Goal: Transaction & Acquisition: Purchase product/service

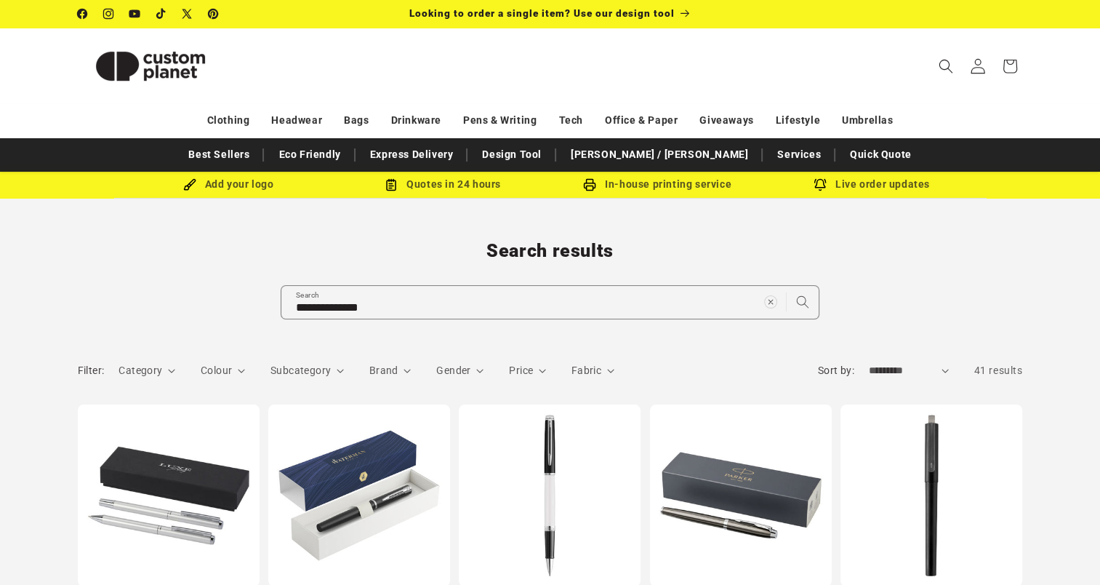
click at [979, 57] on span at bounding box center [978, 66] width 32 height 32
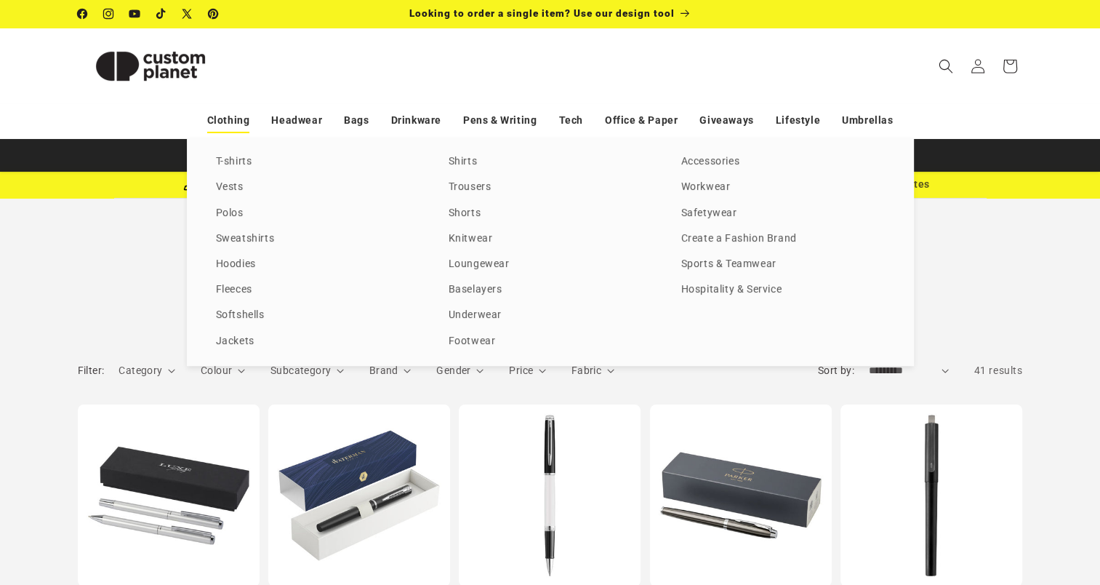
click at [235, 121] on link "Clothing" at bounding box center [228, 120] width 43 height 25
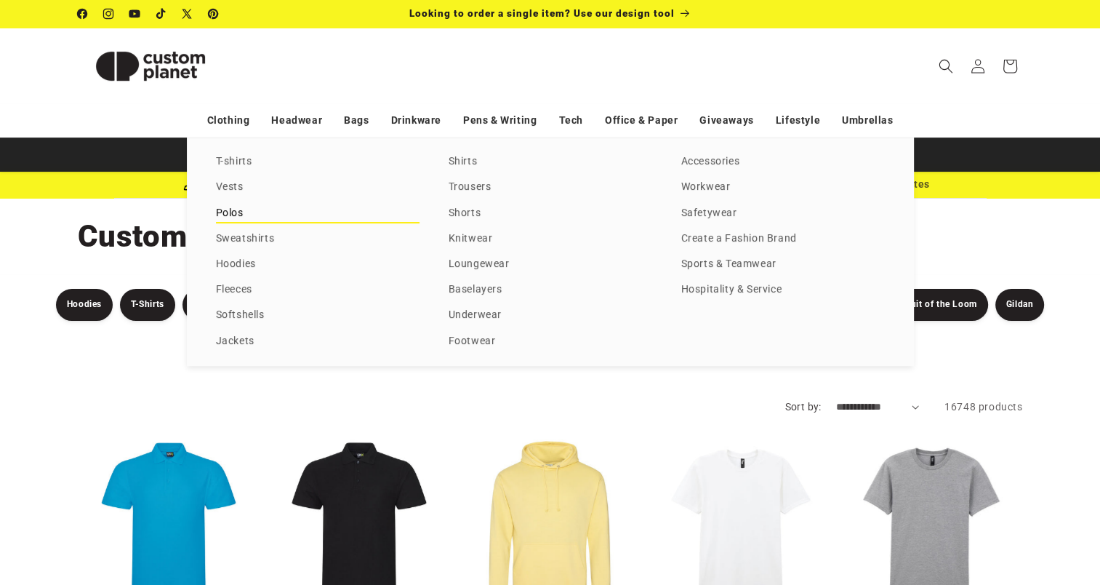
click at [234, 205] on link "Polos" at bounding box center [318, 214] width 204 height 20
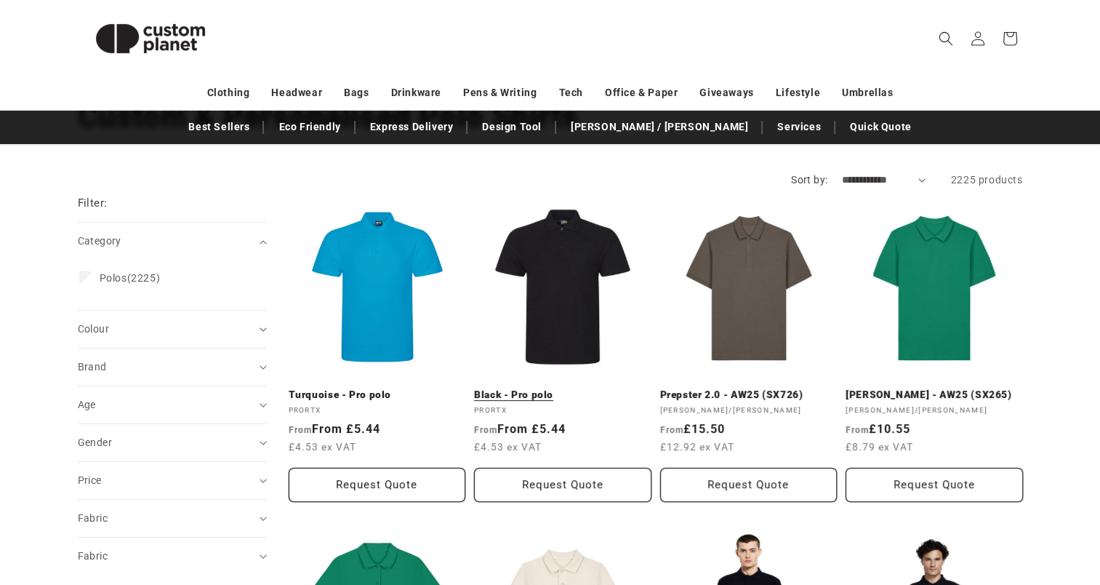
scroll to position [145, 0]
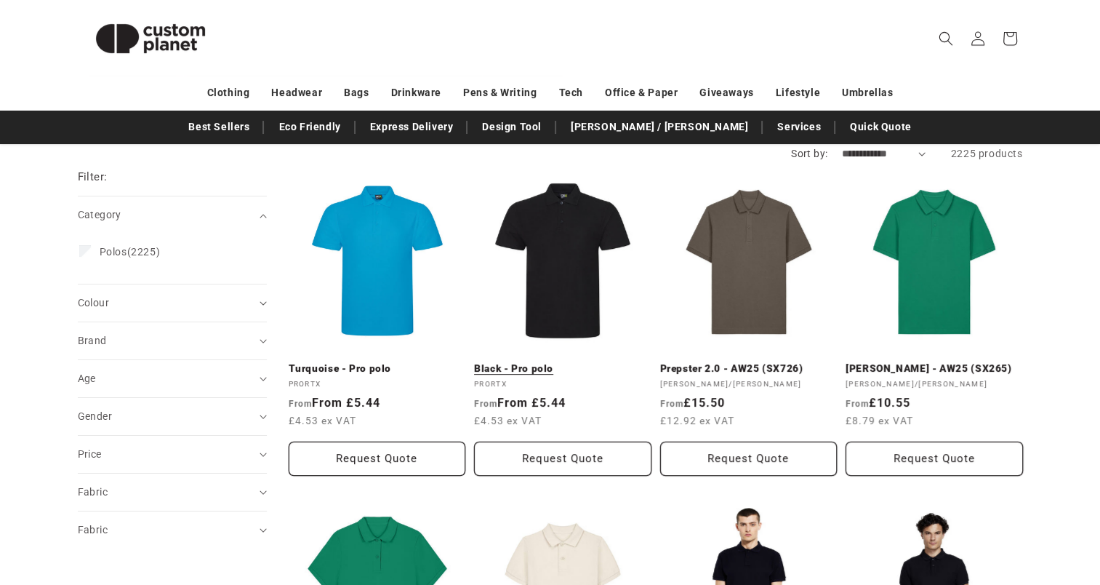
click at [564, 362] on link "Black - Pro polo" at bounding box center [562, 368] width 177 height 13
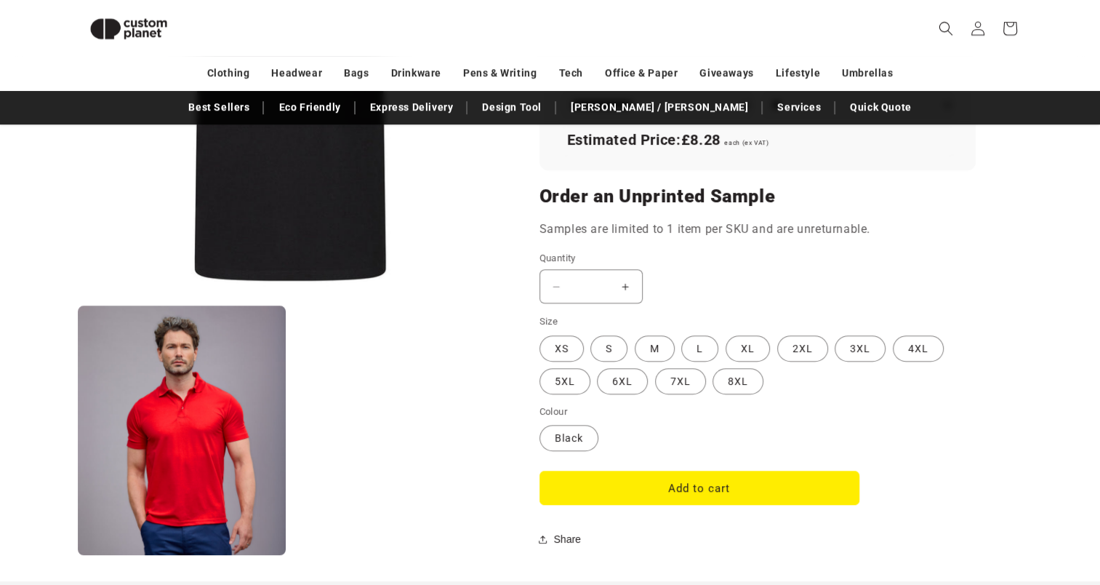
scroll to position [1053, 0]
